Goal: Use online tool/utility: Utilize a website feature to perform a specific function

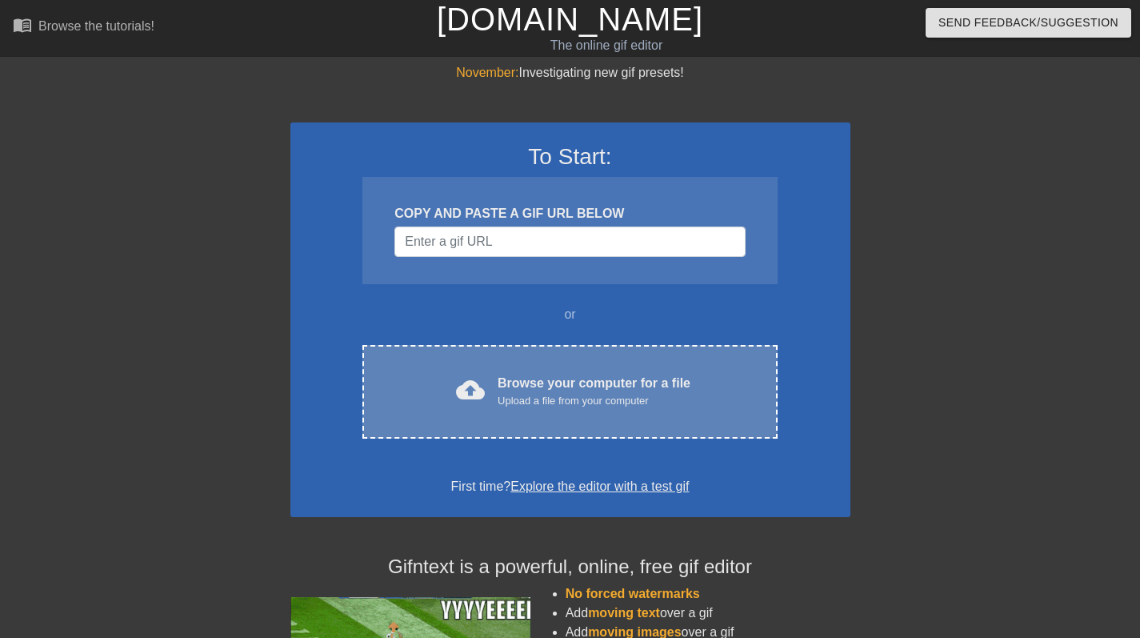
click at [558, 414] on div "cloud_upload Browse your computer for a file Upload a file from your computer C…" at bounding box center [569, 392] width 415 height 94
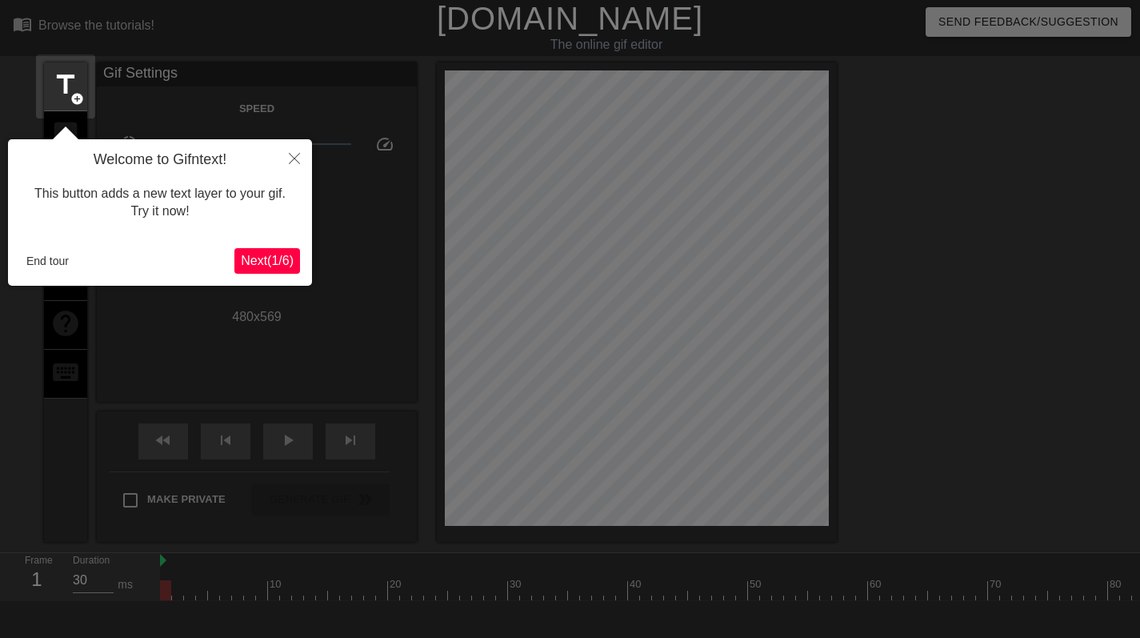
scroll to position [39, 0]
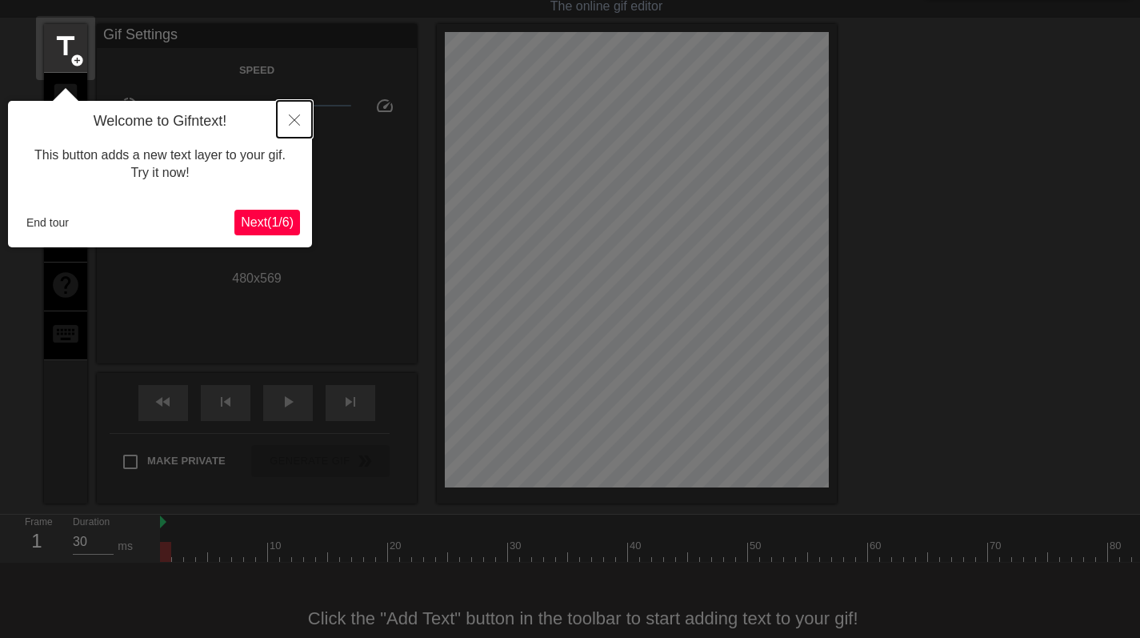
click at [283, 119] on button "Close" at bounding box center [294, 119] width 35 height 37
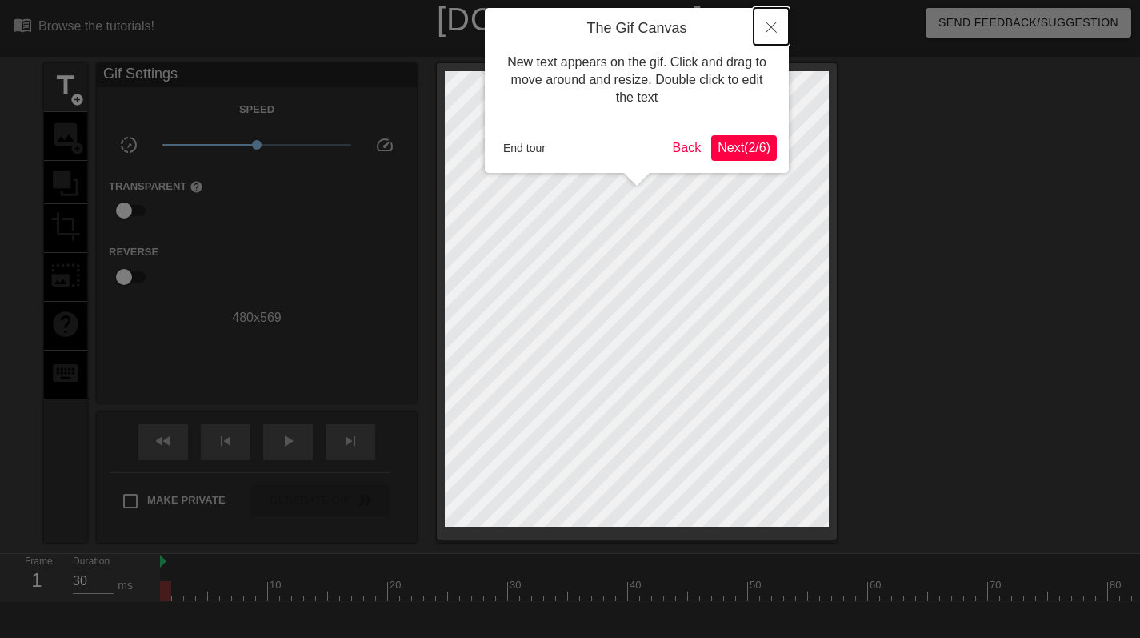
click at [776, 26] on button "Close" at bounding box center [771, 26] width 35 height 37
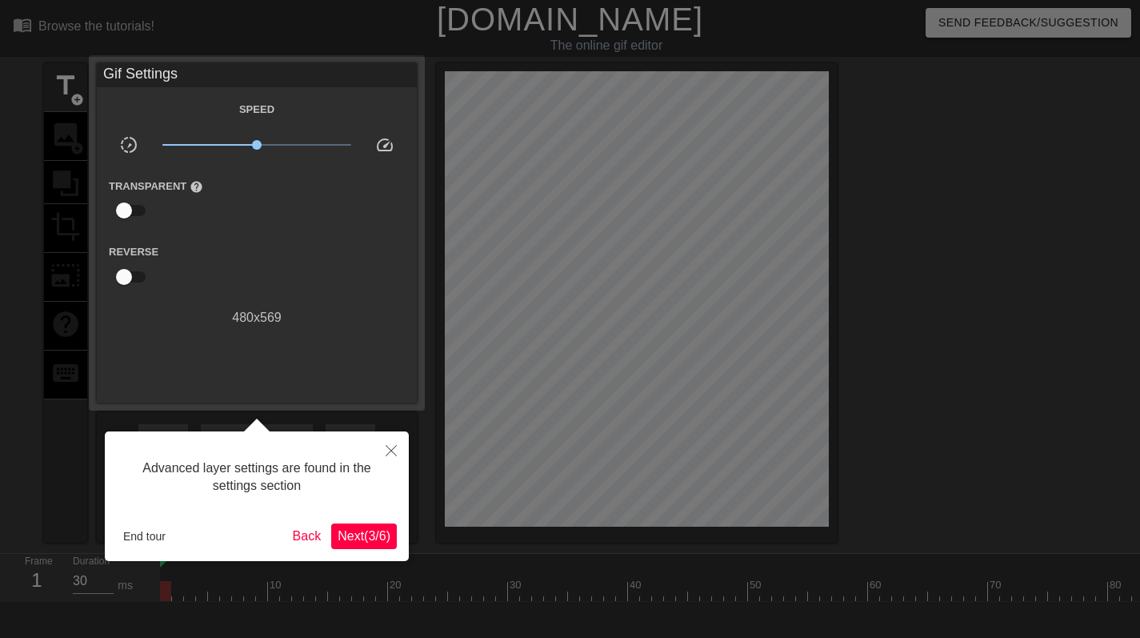
scroll to position [39, 0]
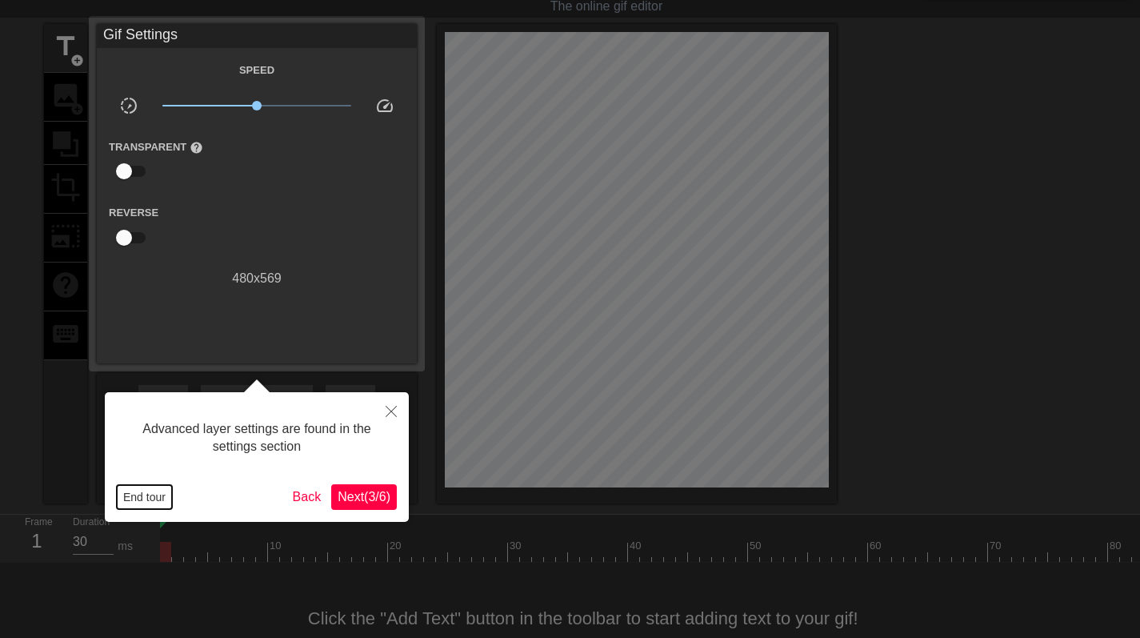
click at [154, 493] on button "End tour" at bounding box center [144, 497] width 55 height 24
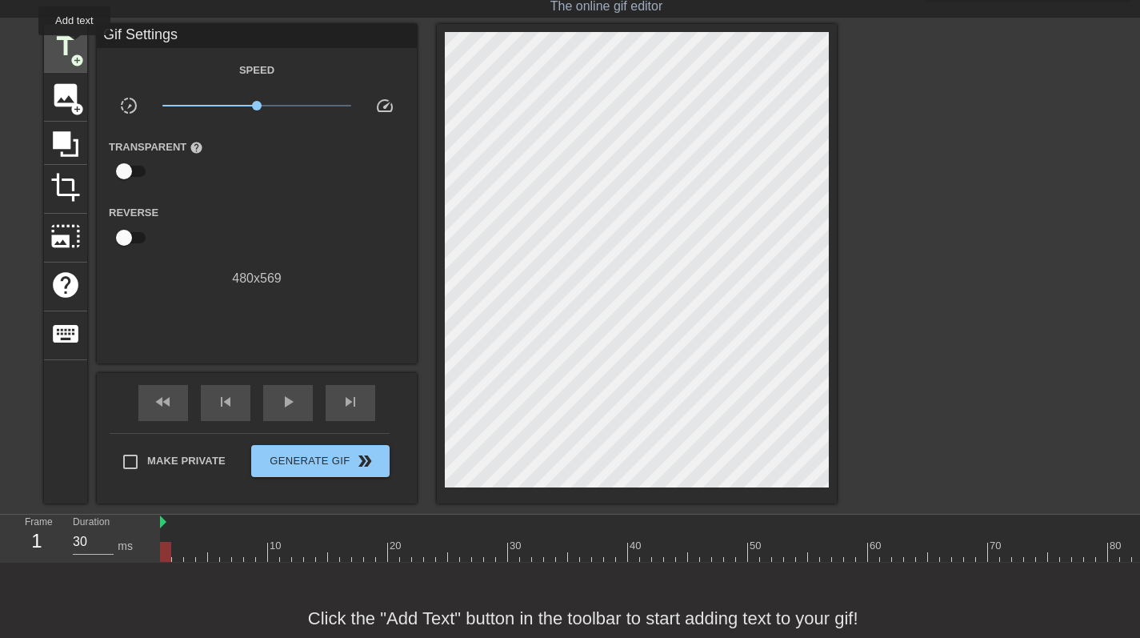
click at [74, 46] on span "title" at bounding box center [65, 46] width 30 height 30
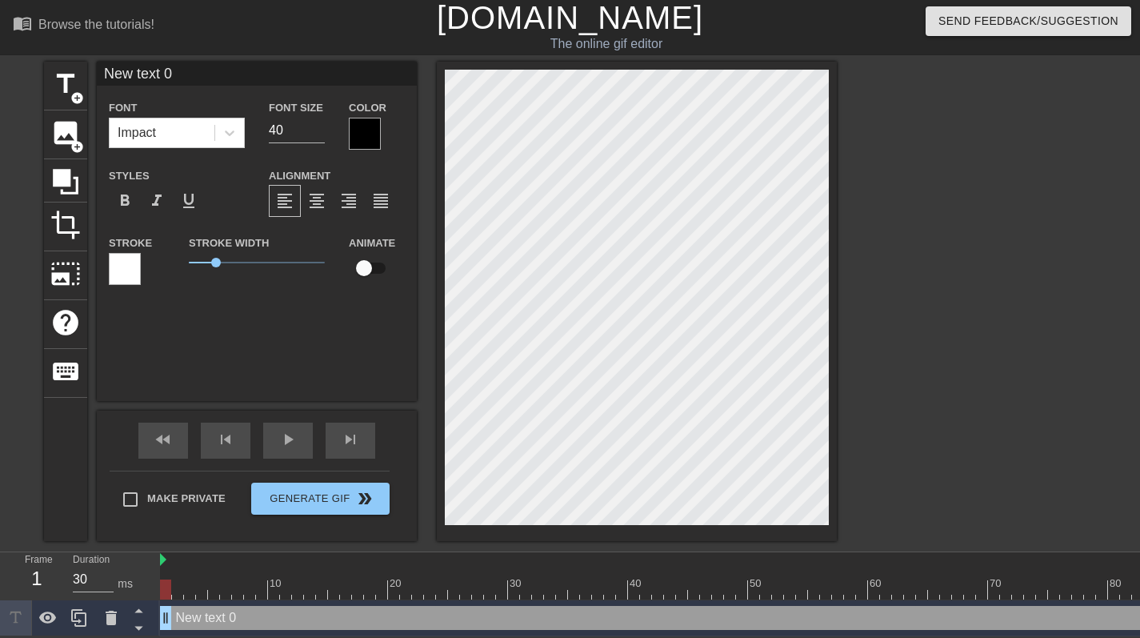
scroll to position [2, 2]
type input "c"
type textarea "c"
type input "ce"
type textarea "ce"
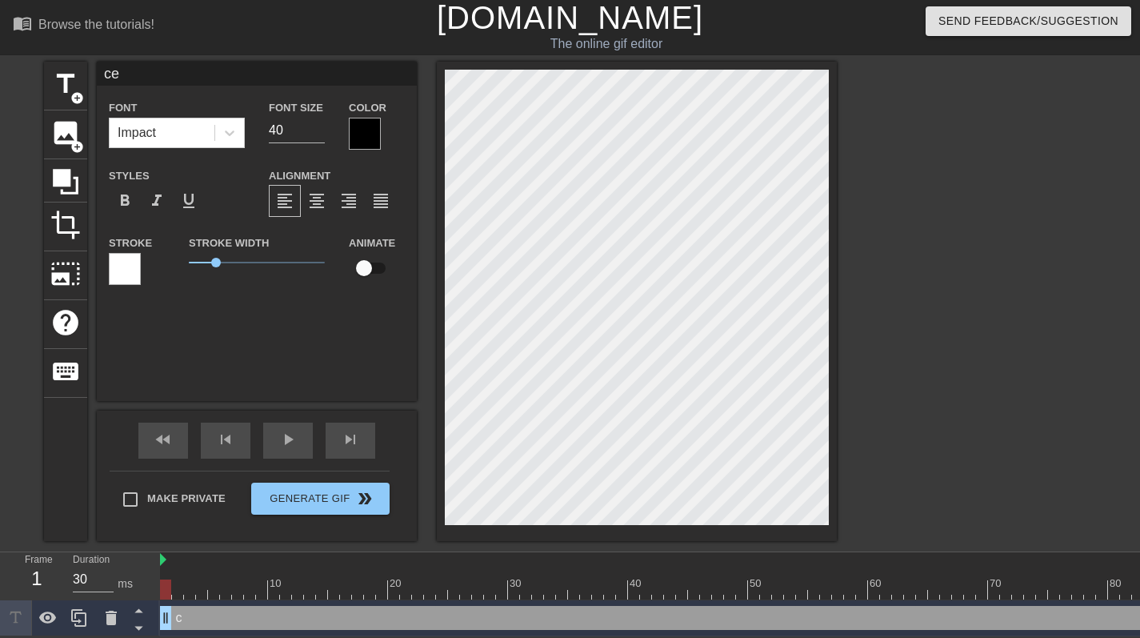
type input "cen"
type textarea "cen"
type input "cent"
type textarea "cent"
type input "centa"
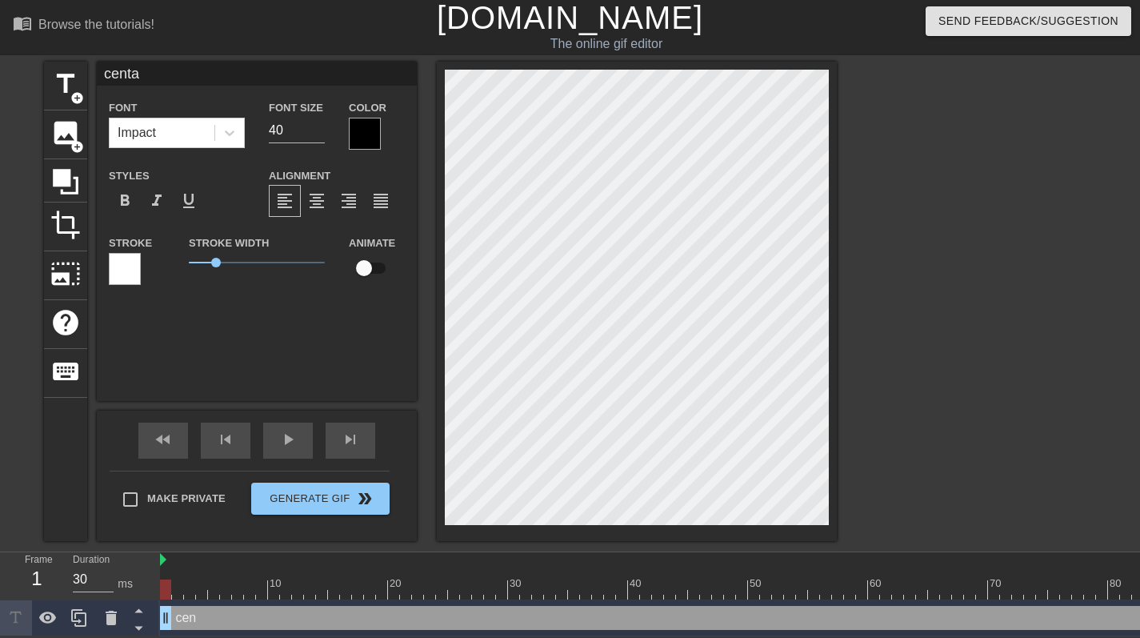
type textarea "centa"
type input "centau"
type textarea "centau"
type input "centau_"
type textarea "centau_"
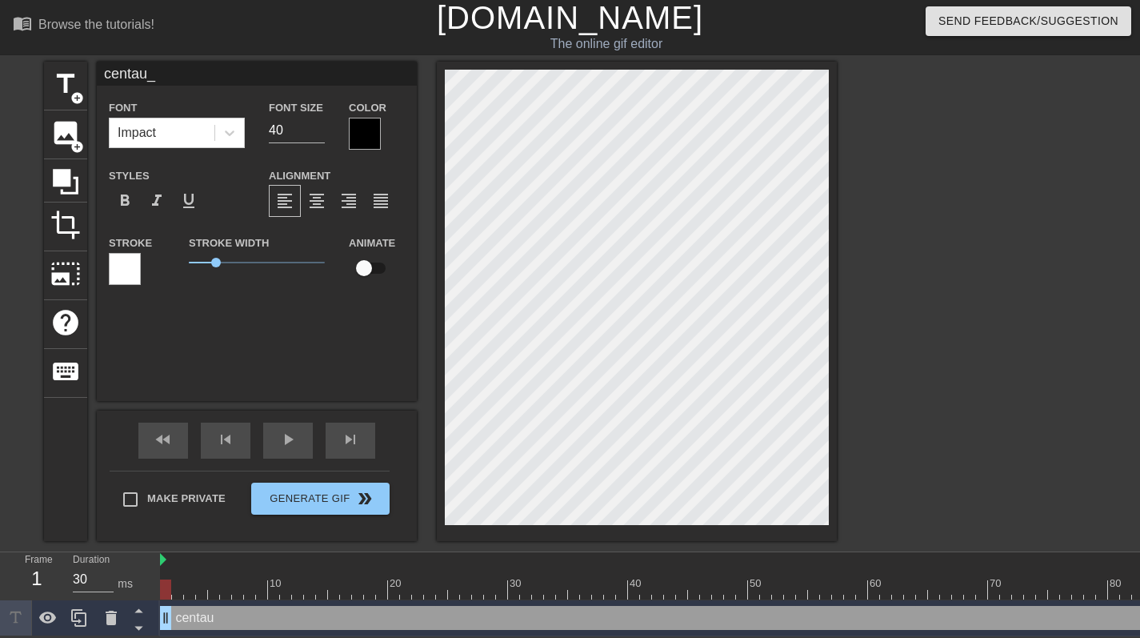
scroll to position [2, 3]
type input "centau_r"
type textarea "centau_r"
type input "centau_ri"
type textarea "centau_ri"
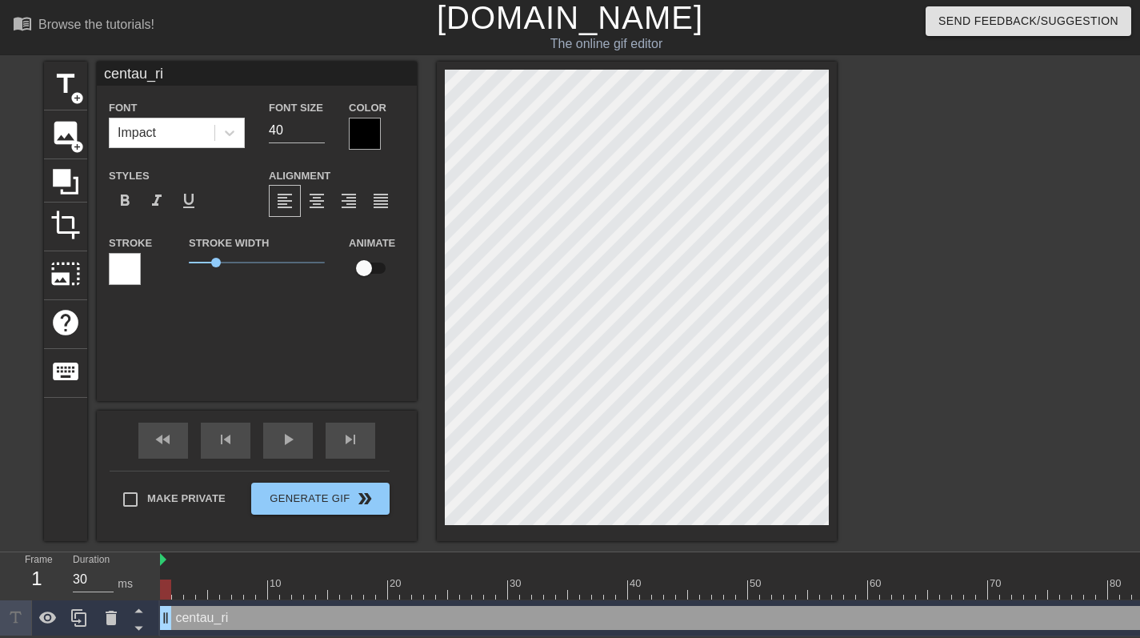
scroll to position [2, 4]
click at [74, 166] on icon at bounding box center [65, 181] width 30 height 30
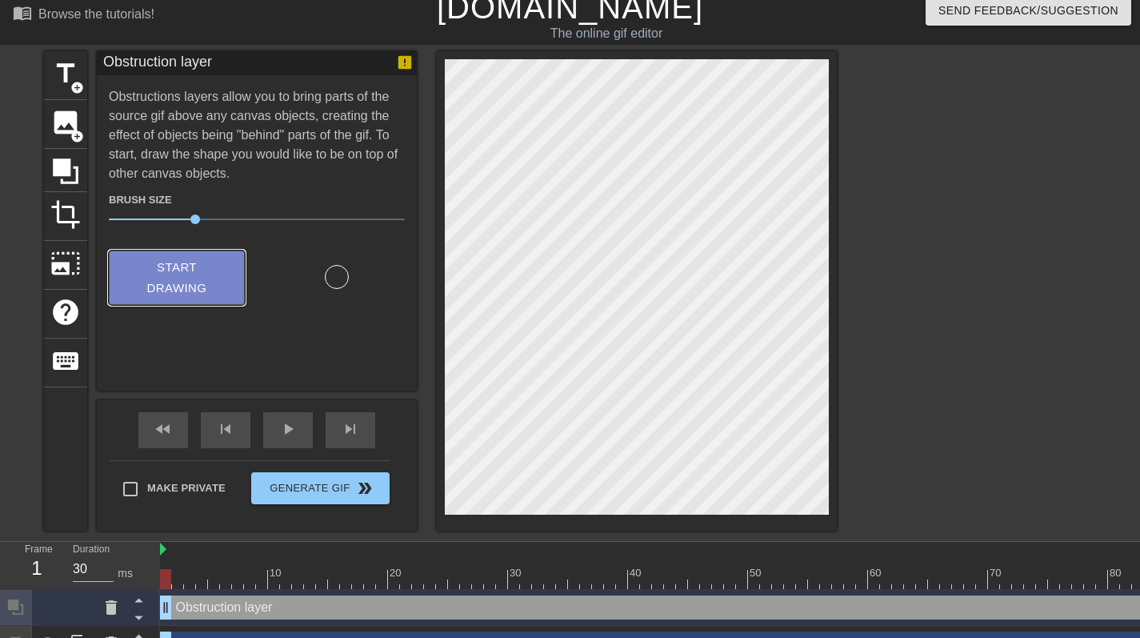
click at [174, 276] on span "Start Drawing" at bounding box center [177, 278] width 98 height 42
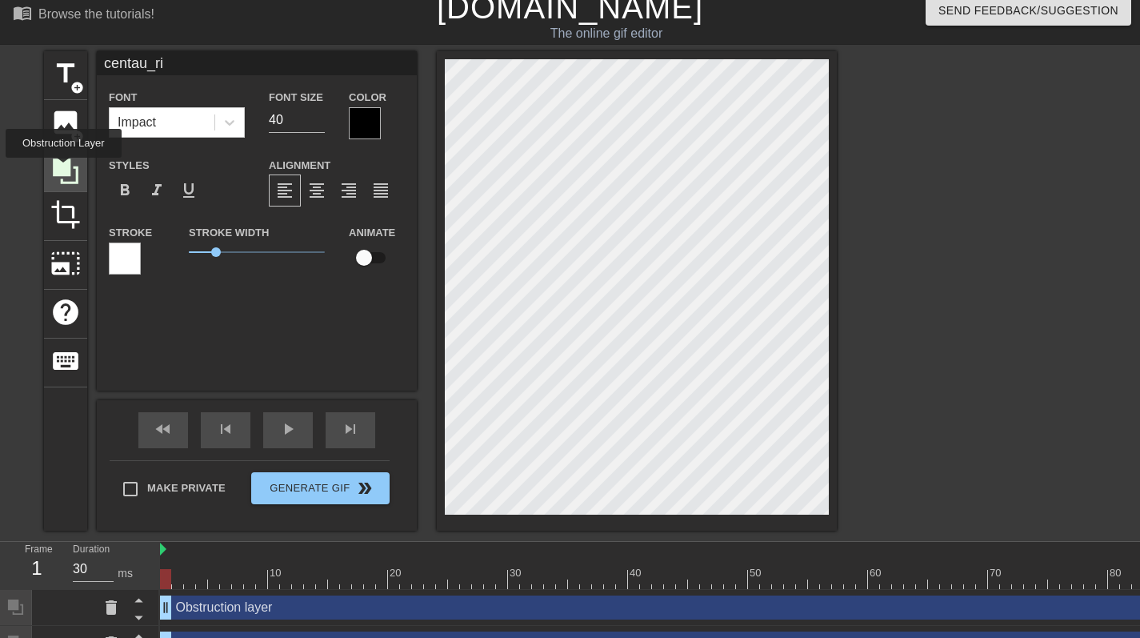
click at [64, 166] on icon at bounding box center [66, 171] width 26 height 26
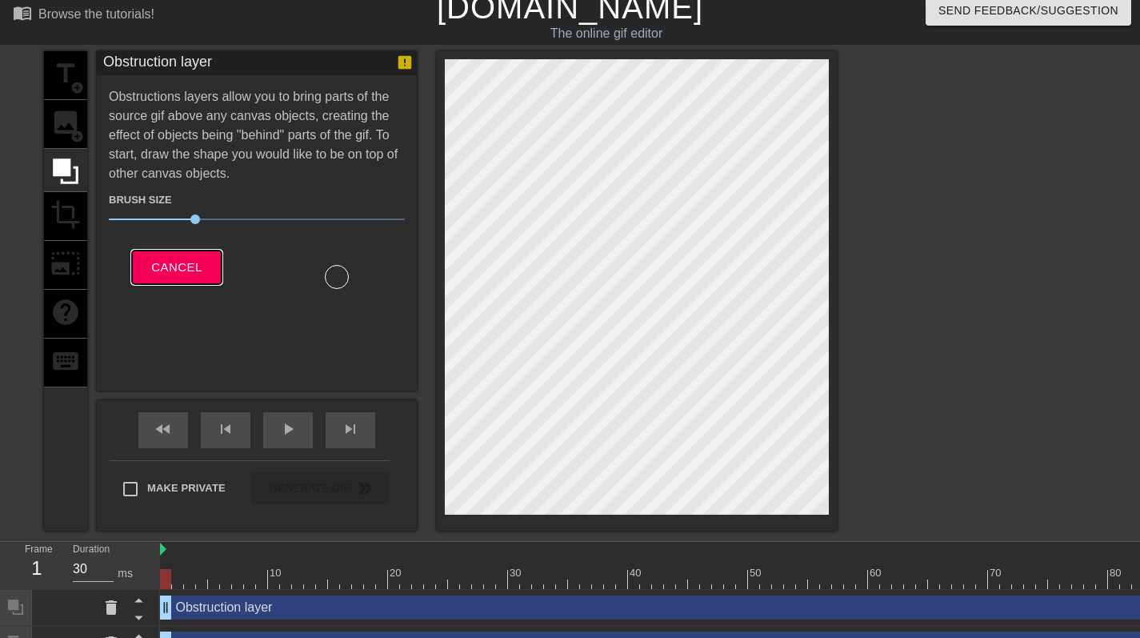
click at [175, 265] on span "Cancel" at bounding box center [176, 267] width 50 height 21
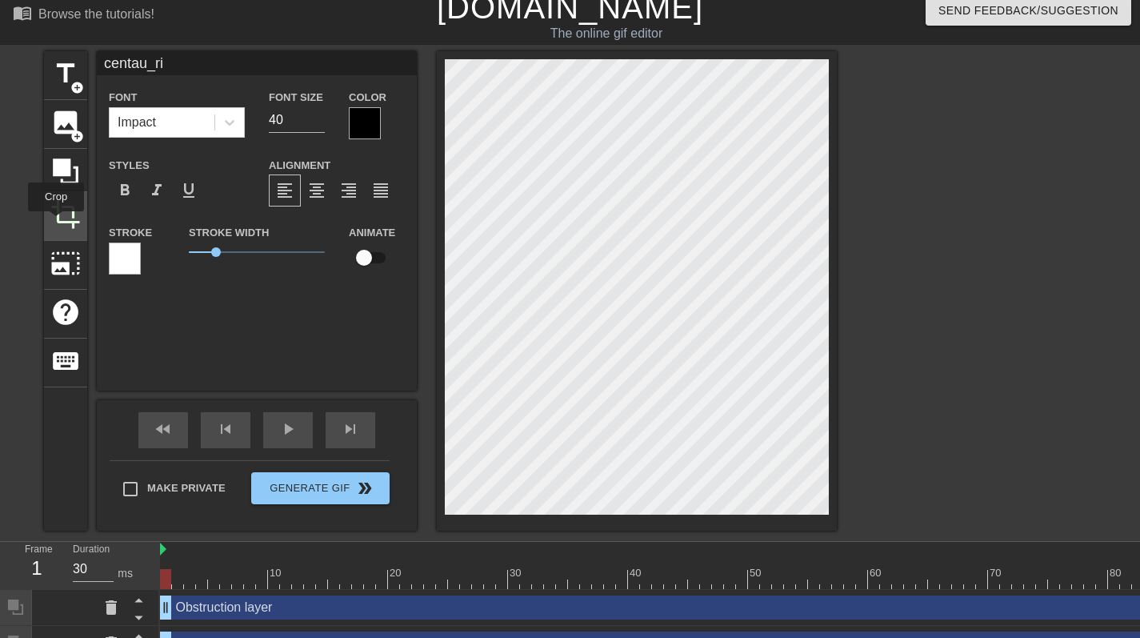
click at [60, 208] on span "crop" at bounding box center [65, 214] width 30 height 30
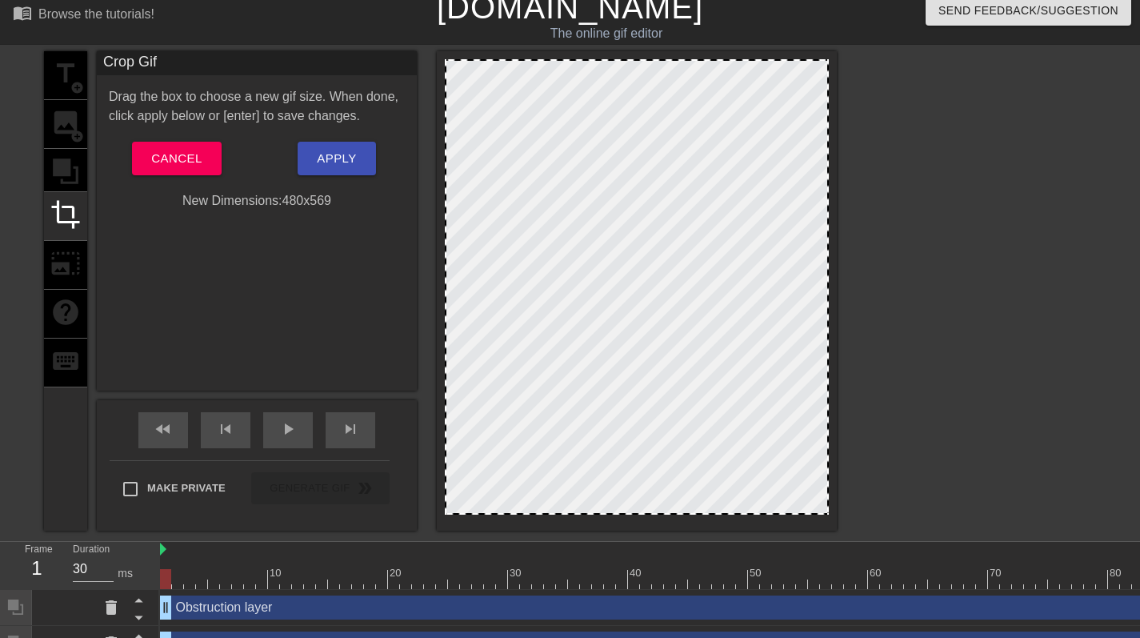
click at [66, 171] on div "title add_circle image add_circle crop photo_size_select_large help keyboard" at bounding box center [65, 290] width 43 height 479
click at [180, 161] on span "Cancel" at bounding box center [176, 158] width 50 height 21
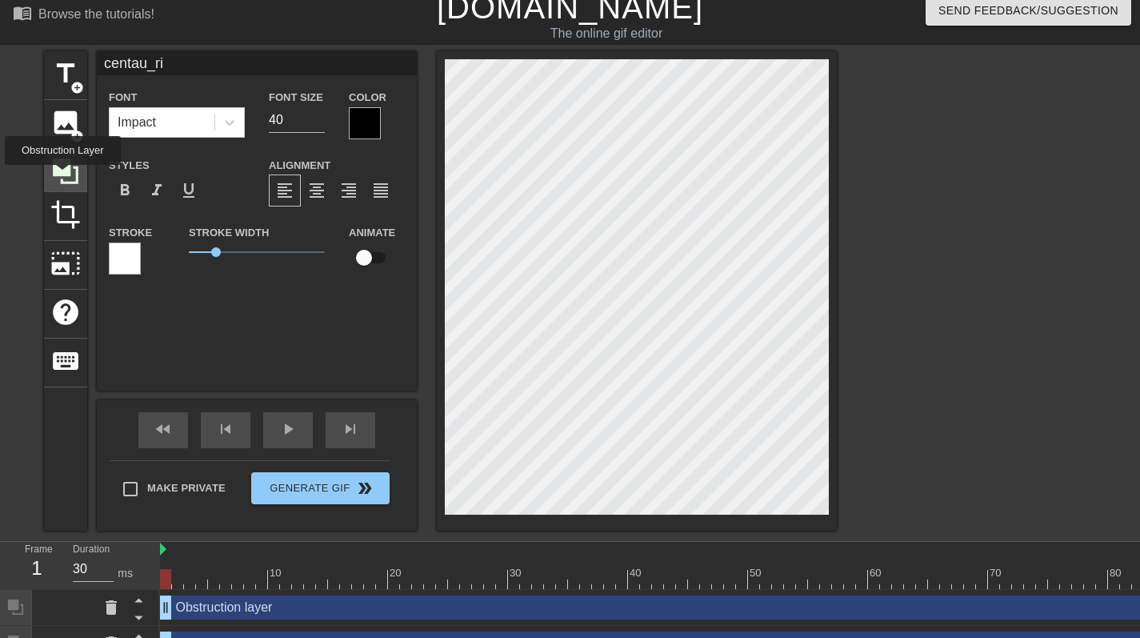
click at [62, 175] on icon at bounding box center [65, 171] width 30 height 30
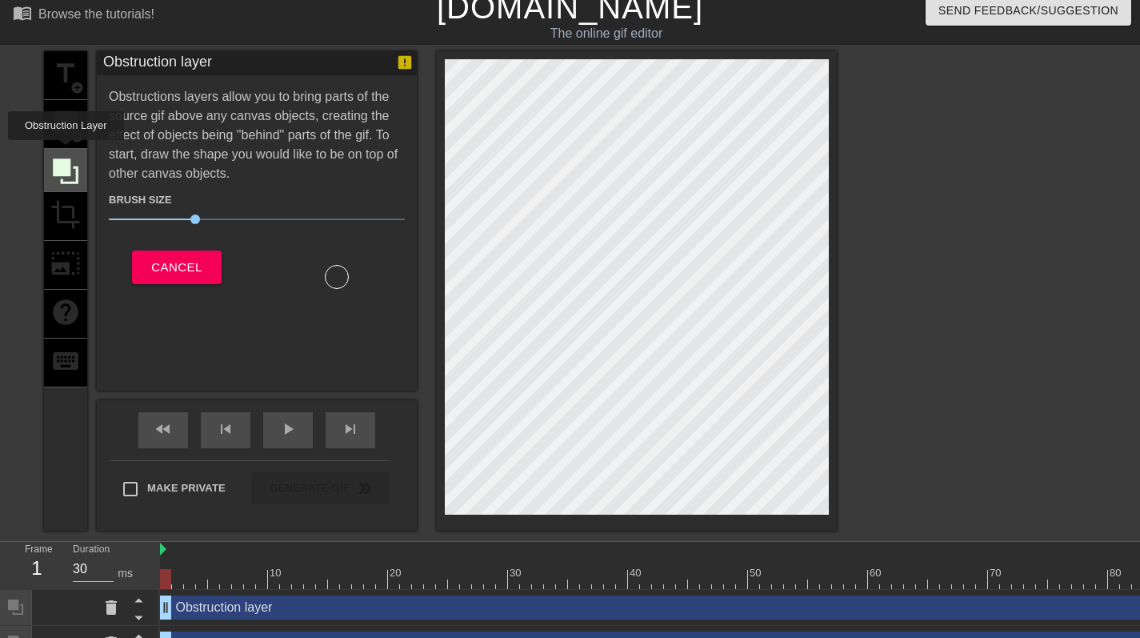
click at [66, 151] on div at bounding box center [65, 170] width 43 height 43
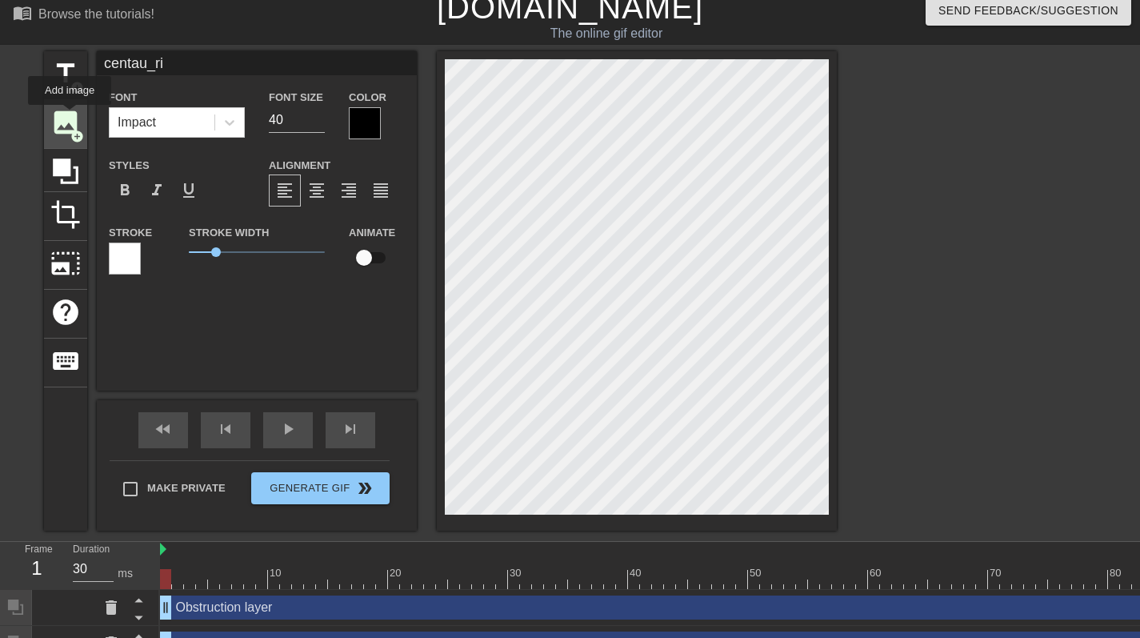
click at [70, 116] on span "image" at bounding box center [65, 122] width 30 height 30
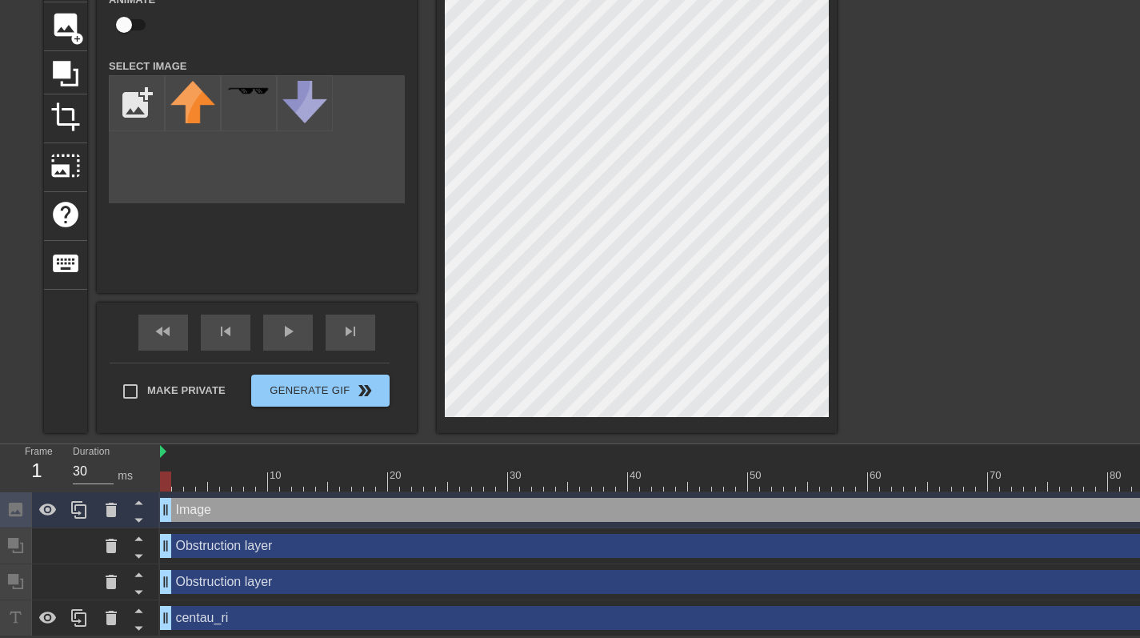
scroll to position [40, 0]
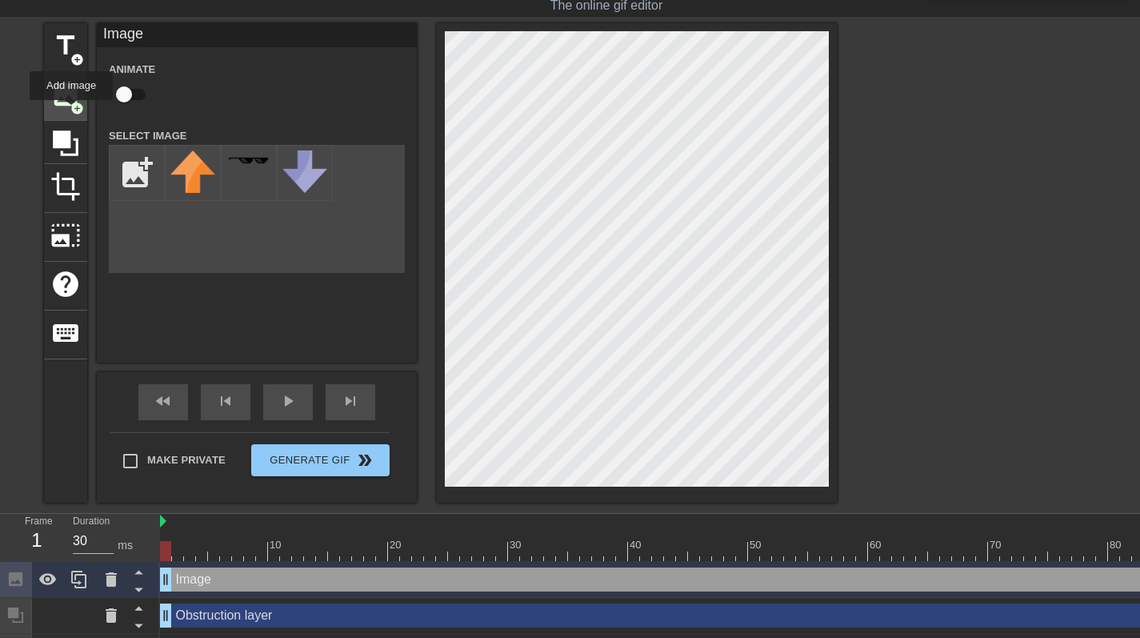
click at [71, 103] on span "add_circle" at bounding box center [77, 109] width 14 height 14
click at [75, 58] on span "add_circle" at bounding box center [77, 60] width 14 height 14
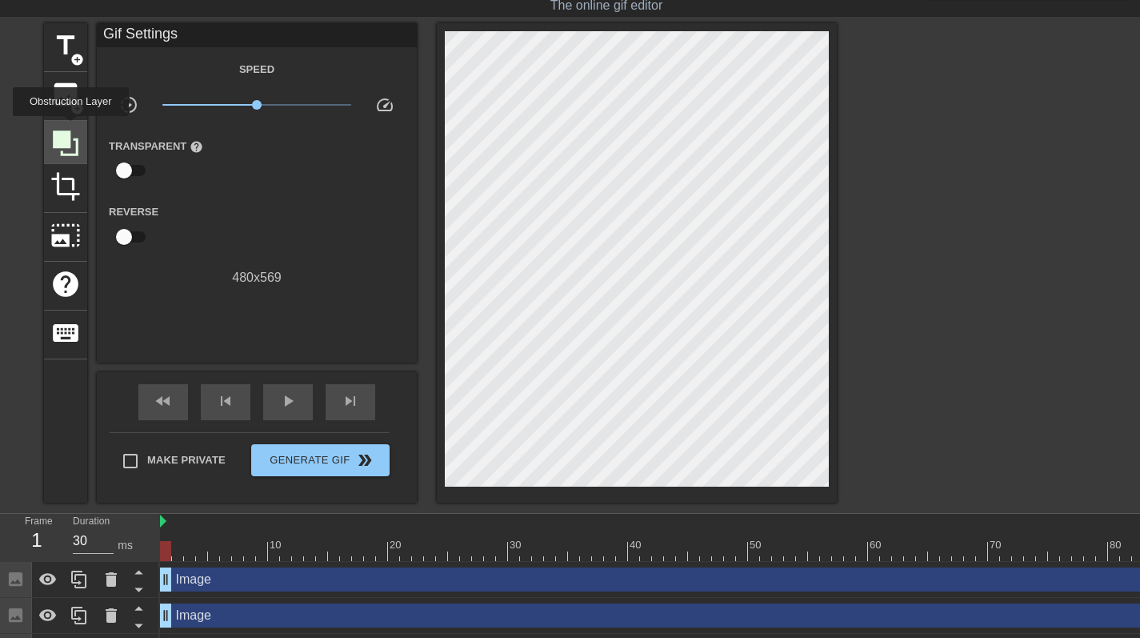
click at [70, 128] on icon at bounding box center [65, 143] width 30 height 30
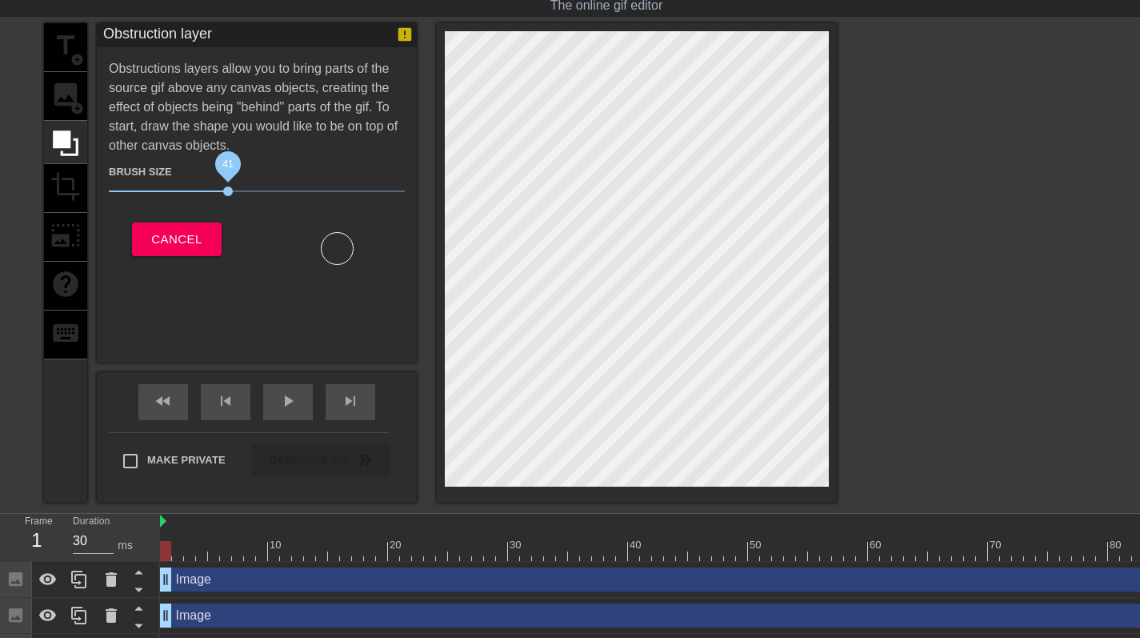
drag, startPoint x: 195, startPoint y: 192, endPoint x: 230, endPoint y: 192, distance: 34.4
click at [230, 192] on span "41" at bounding box center [228, 191] width 10 height 10
click at [62, 189] on div "title add_circle image add_circle crop photo_size_select_large help keyboard" at bounding box center [65, 262] width 43 height 479
click at [166, 240] on span "Cancel" at bounding box center [176, 239] width 50 height 21
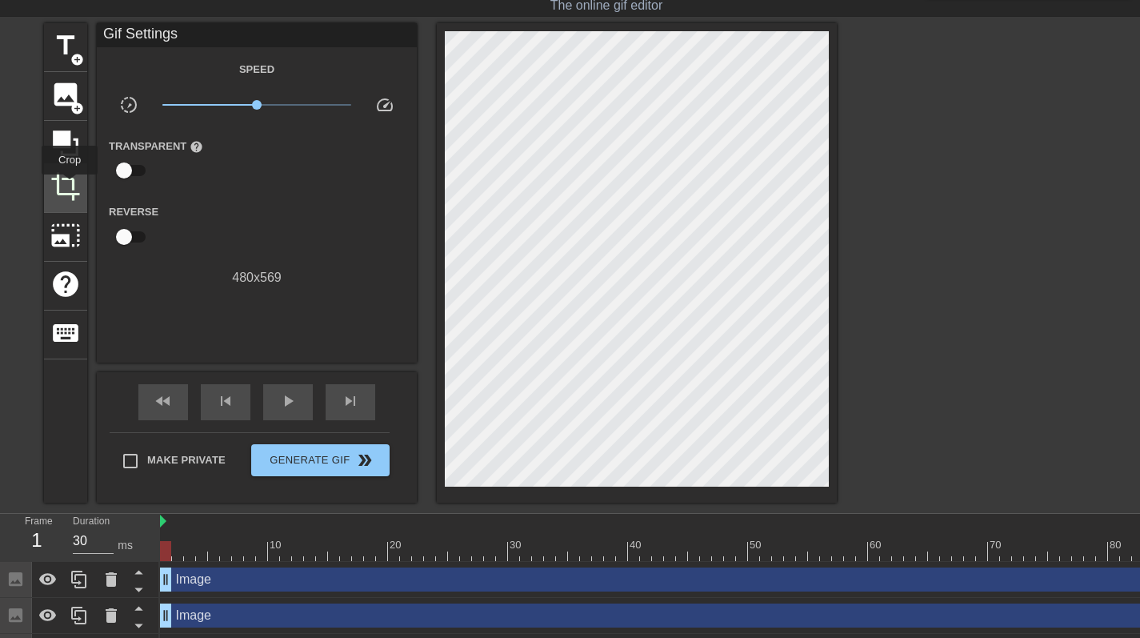
click at [70, 186] on span "crop" at bounding box center [65, 186] width 30 height 30
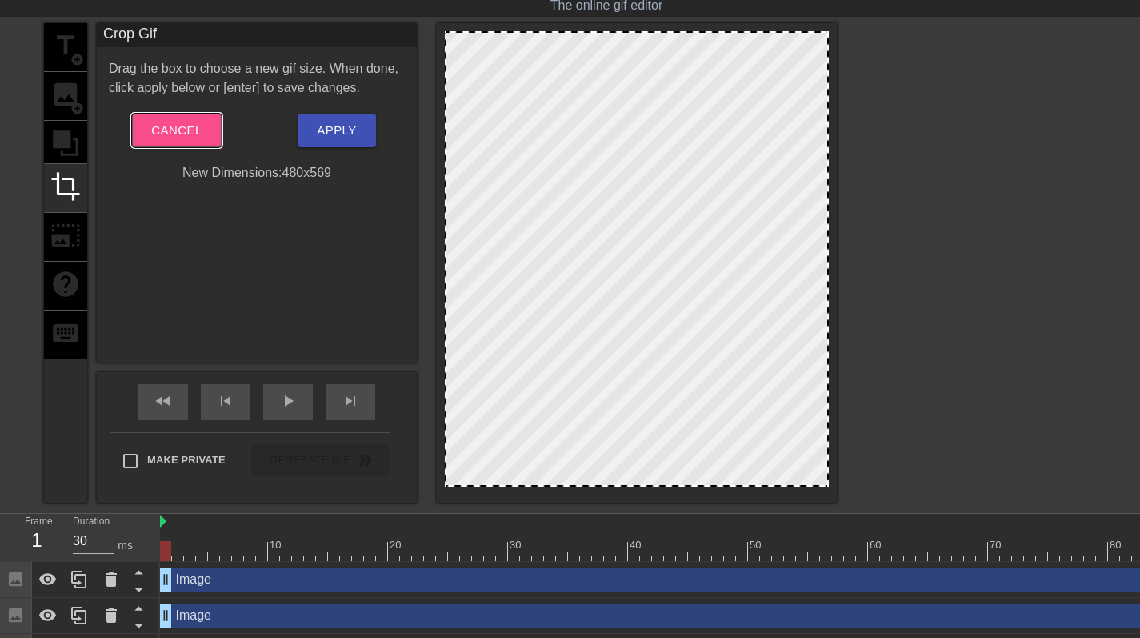
click at [181, 141] on span "Cancel" at bounding box center [176, 130] width 50 height 21
